Goal: Information Seeking & Learning: Learn about a topic

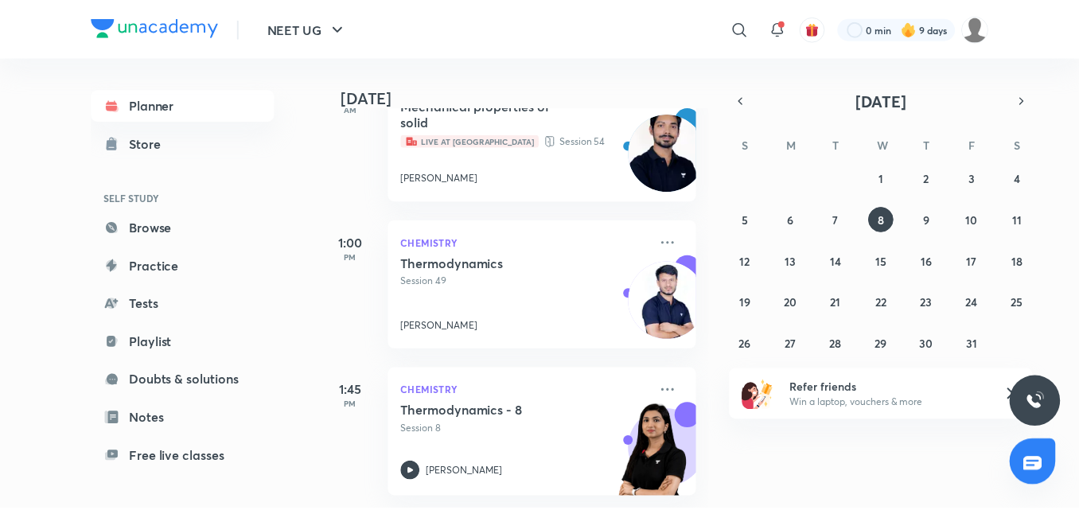
scroll to position [287, 0]
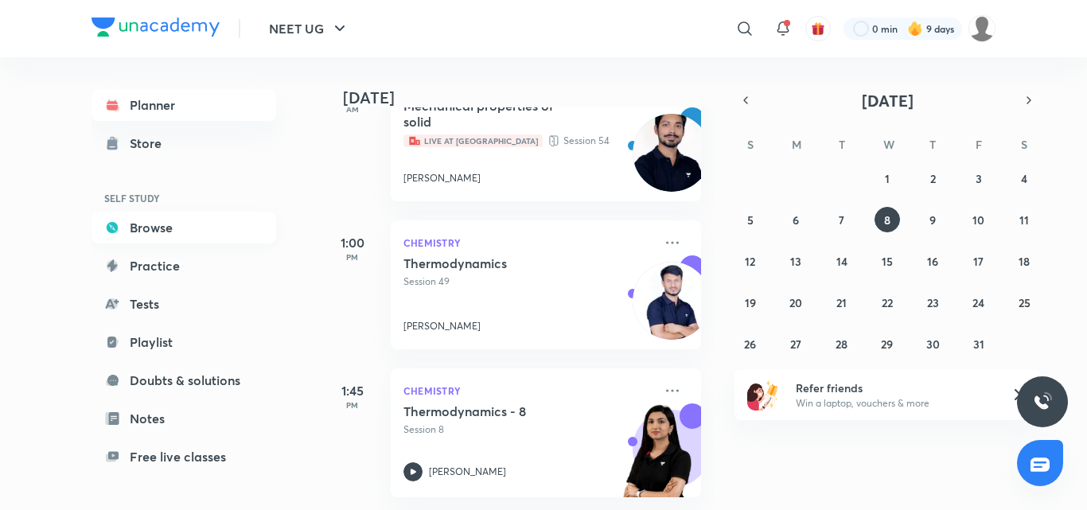
click at [112, 225] on icon at bounding box center [112, 227] width 11 height 11
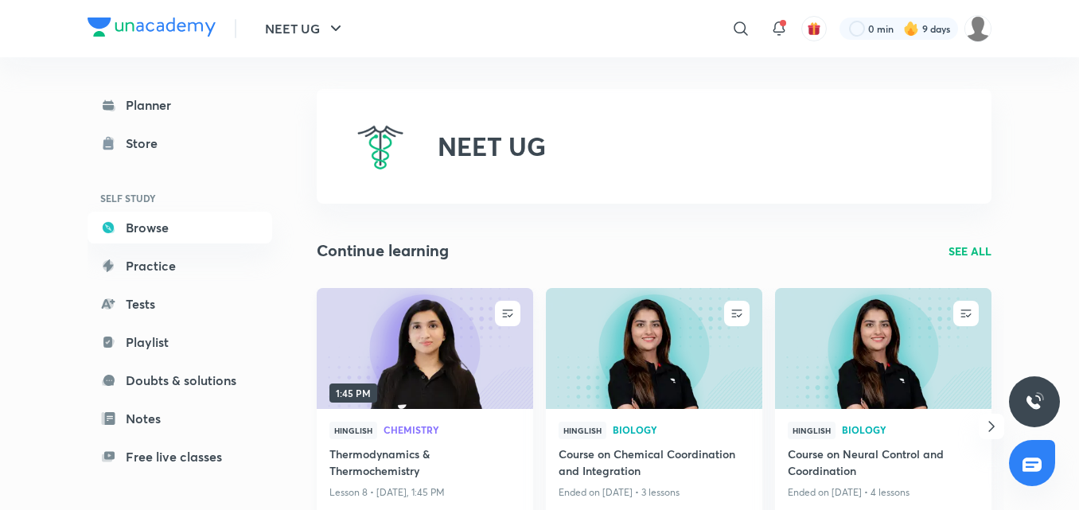
click at [428, 342] on img at bounding box center [424, 348] width 220 height 123
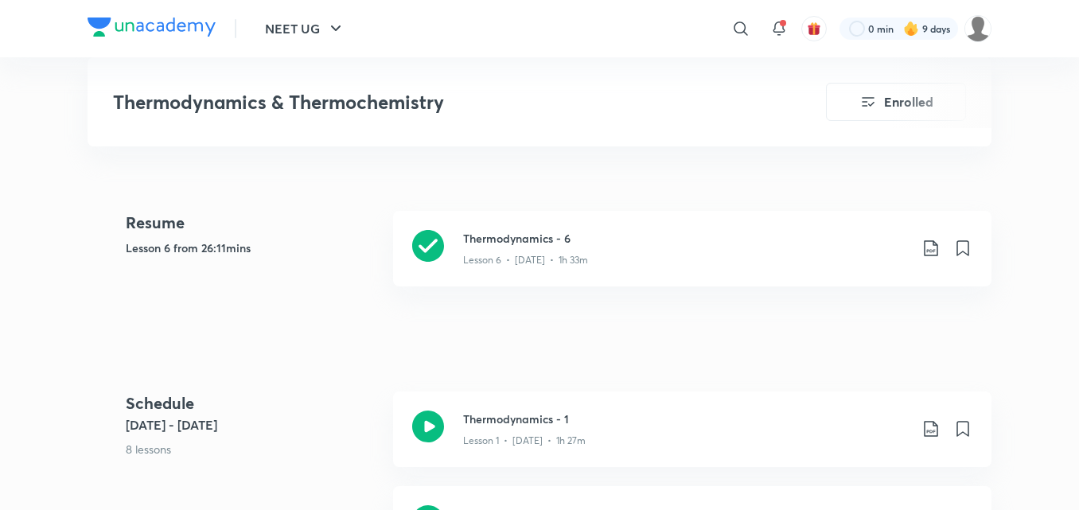
scroll to position [557, 0]
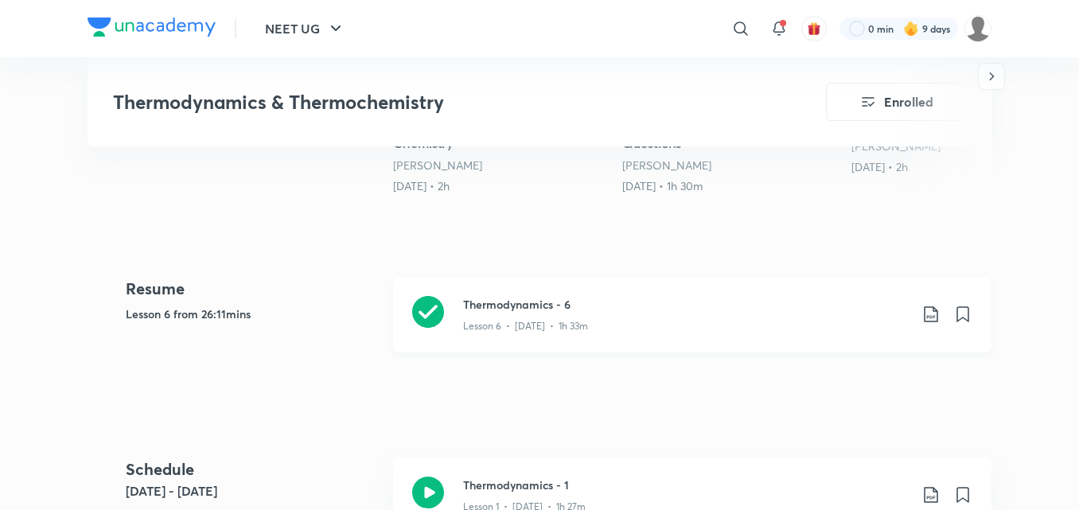
click at [418, 308] on icon at bounding box center [428, 312] width 32 height 32
